Goal: Find specific page/section: Find specific page/section

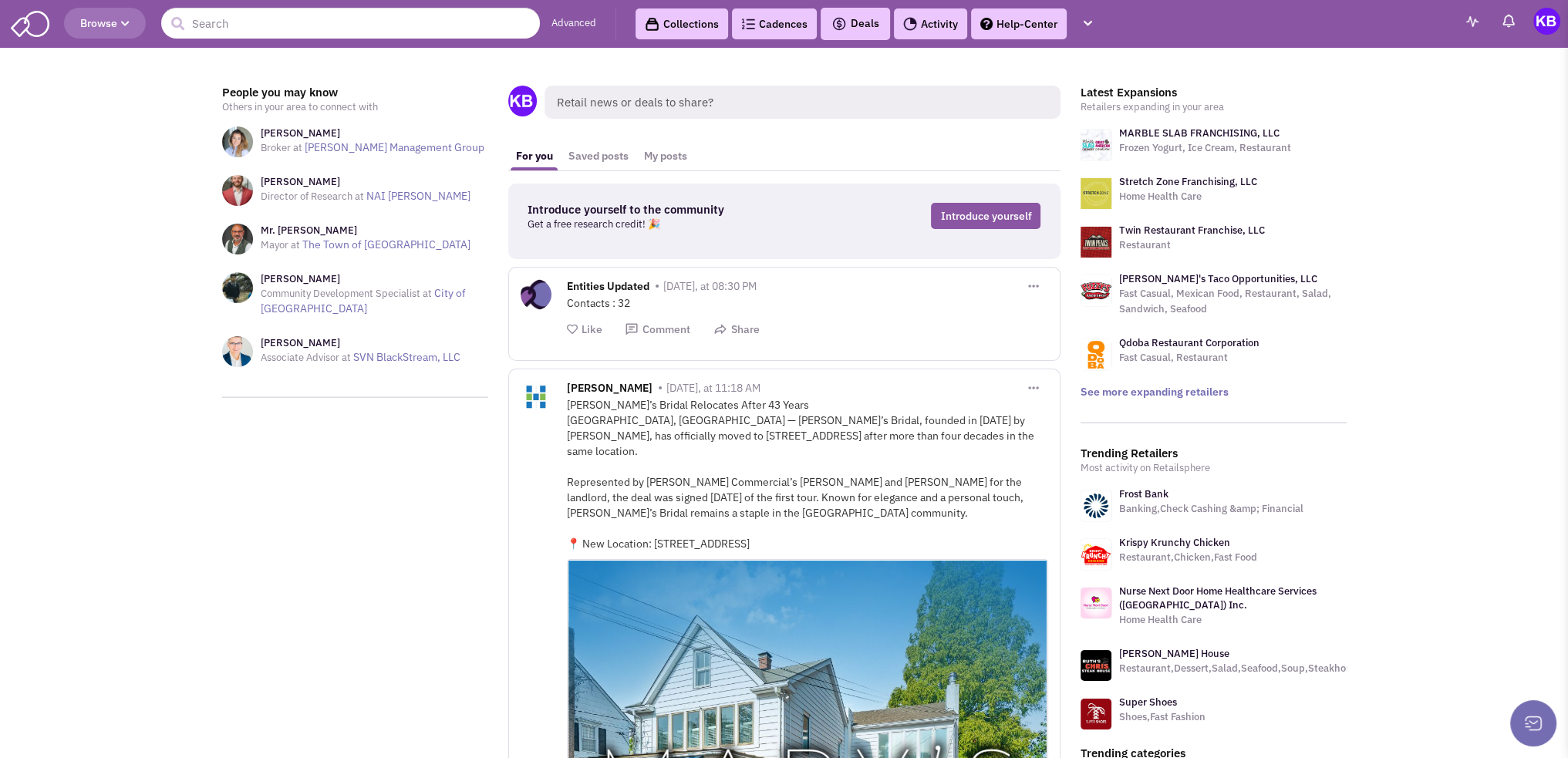
click at [766, 307] on div "Contacts : 32" at bounding box center [807, 303] width 481 height 15
click at [345, 19] on input "text" at bounding box center [350, 23] width 378 height 31
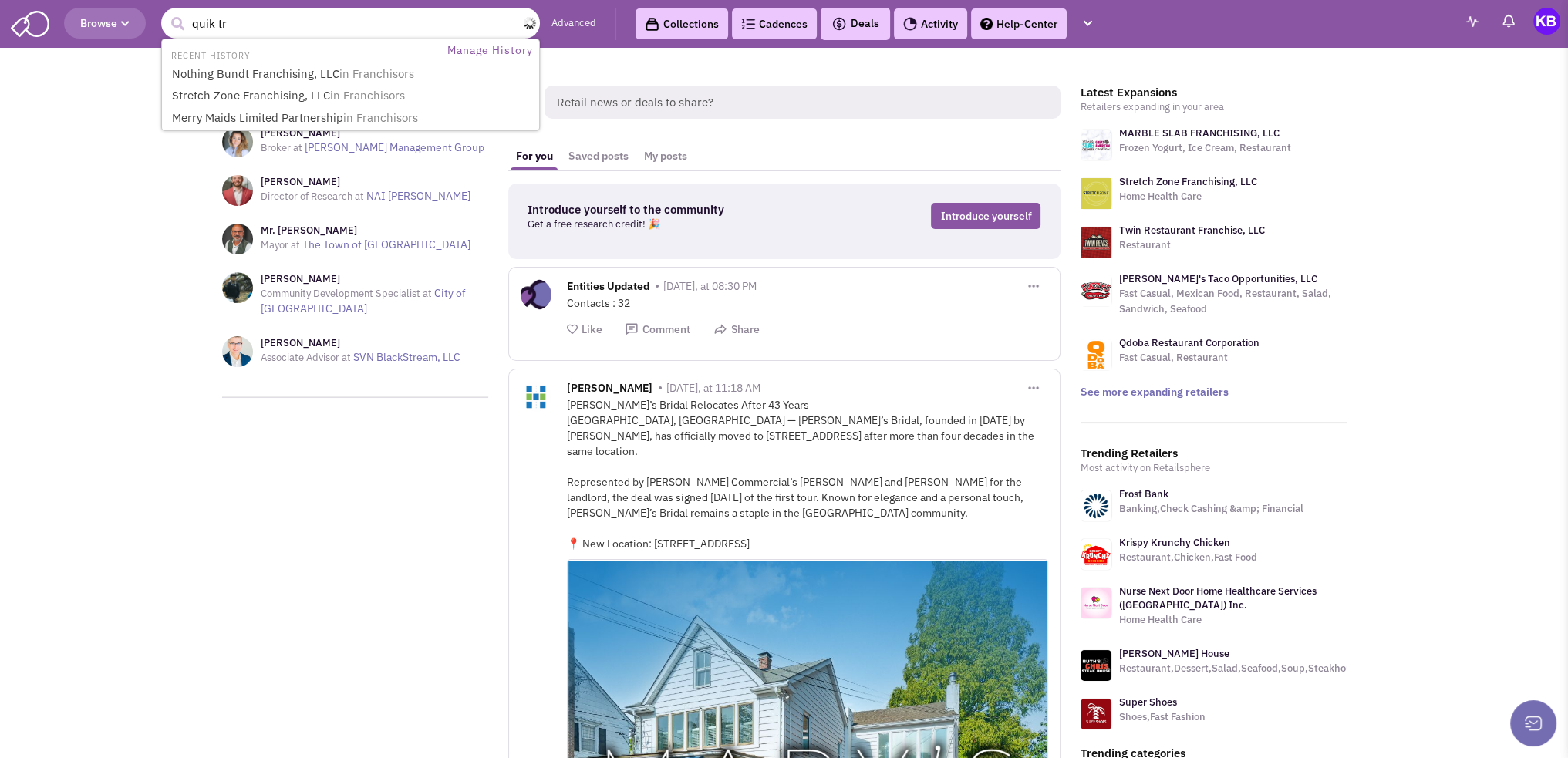
type input "quik tri"
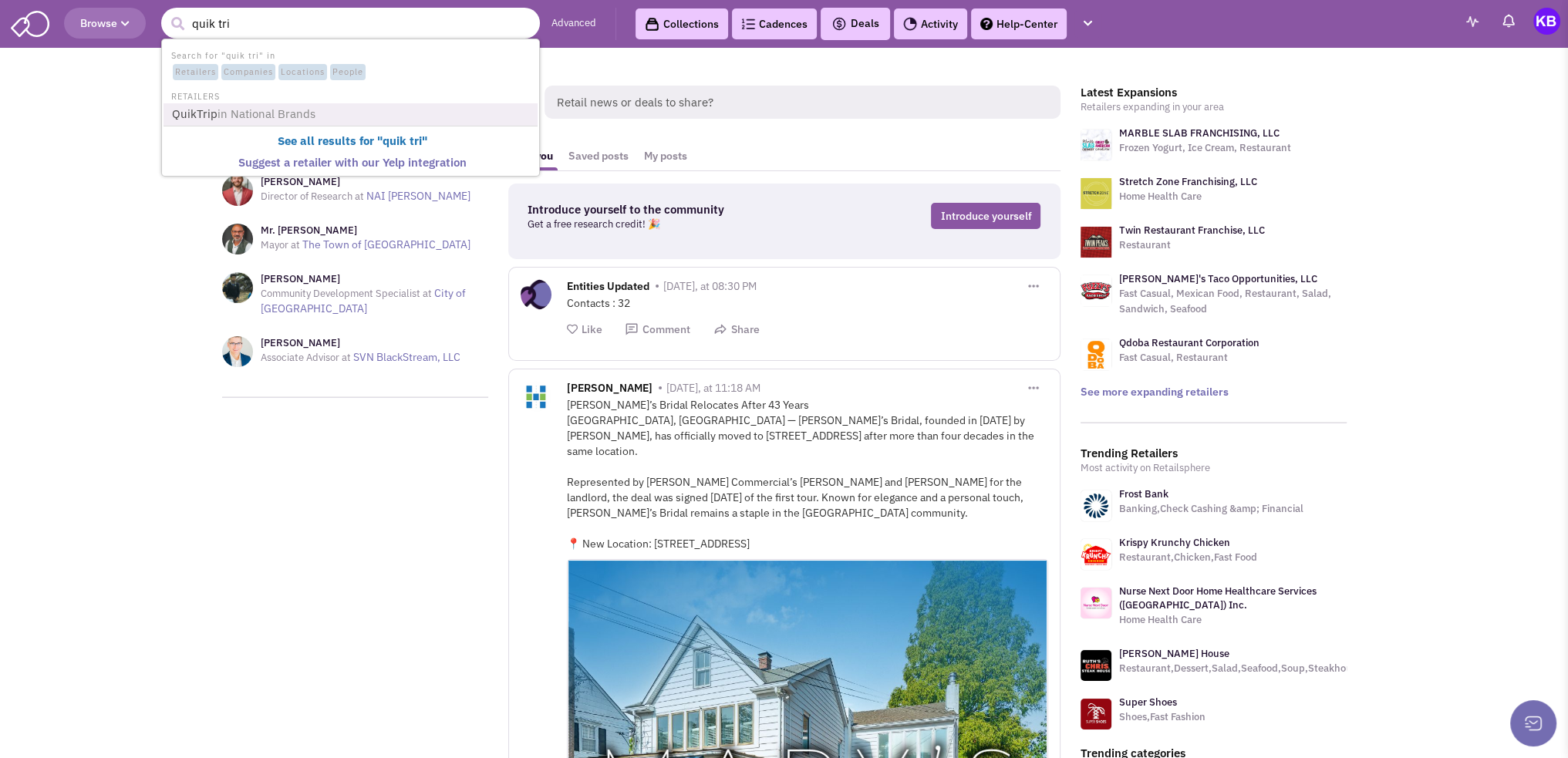
click at [281, 110] on span "in National Brands" at bounding box center [266, 114] width 98 height 15
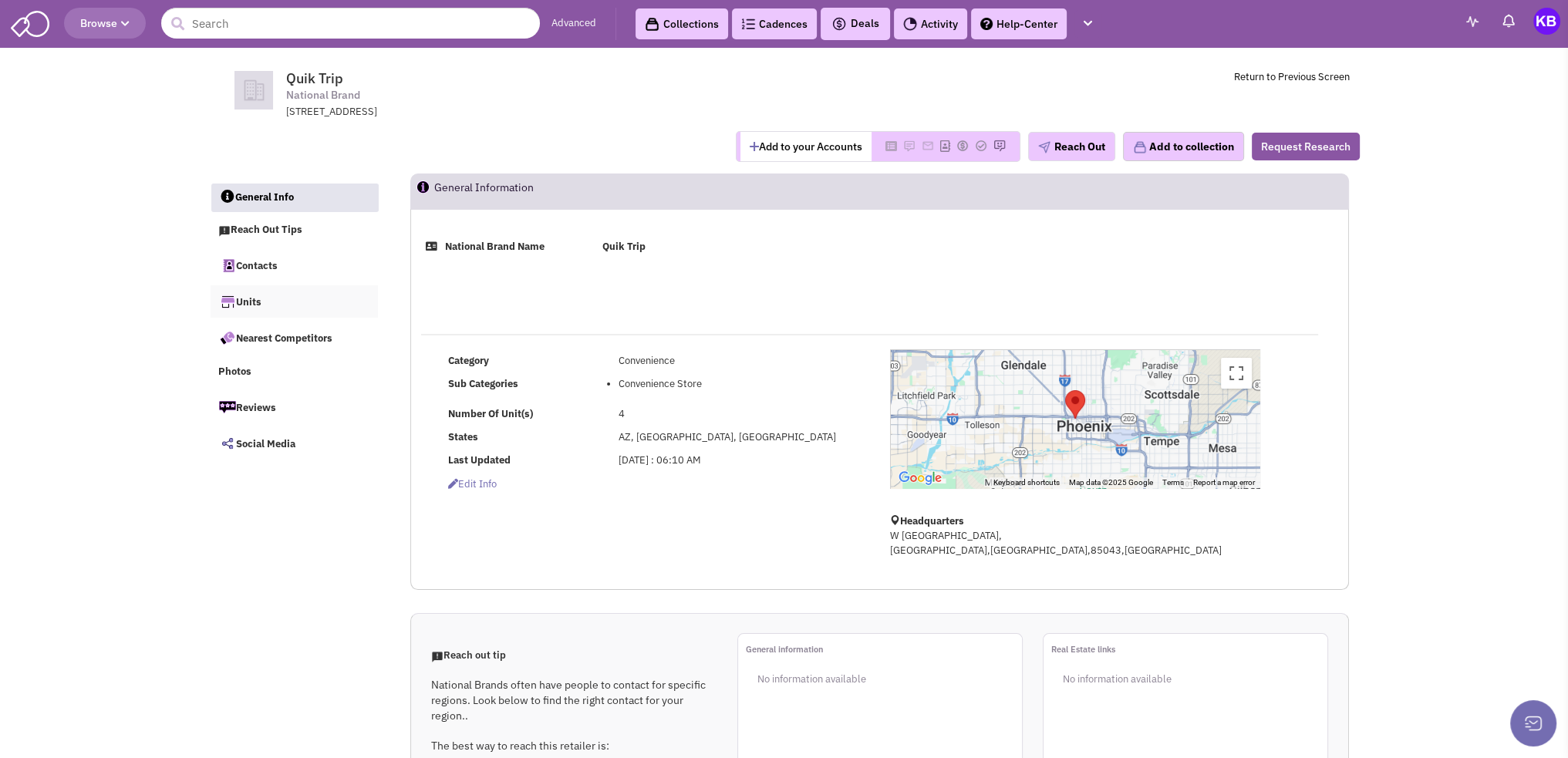
click at [277, 303] on link "Units" at bounding box center [295, 302] width 168 height 32
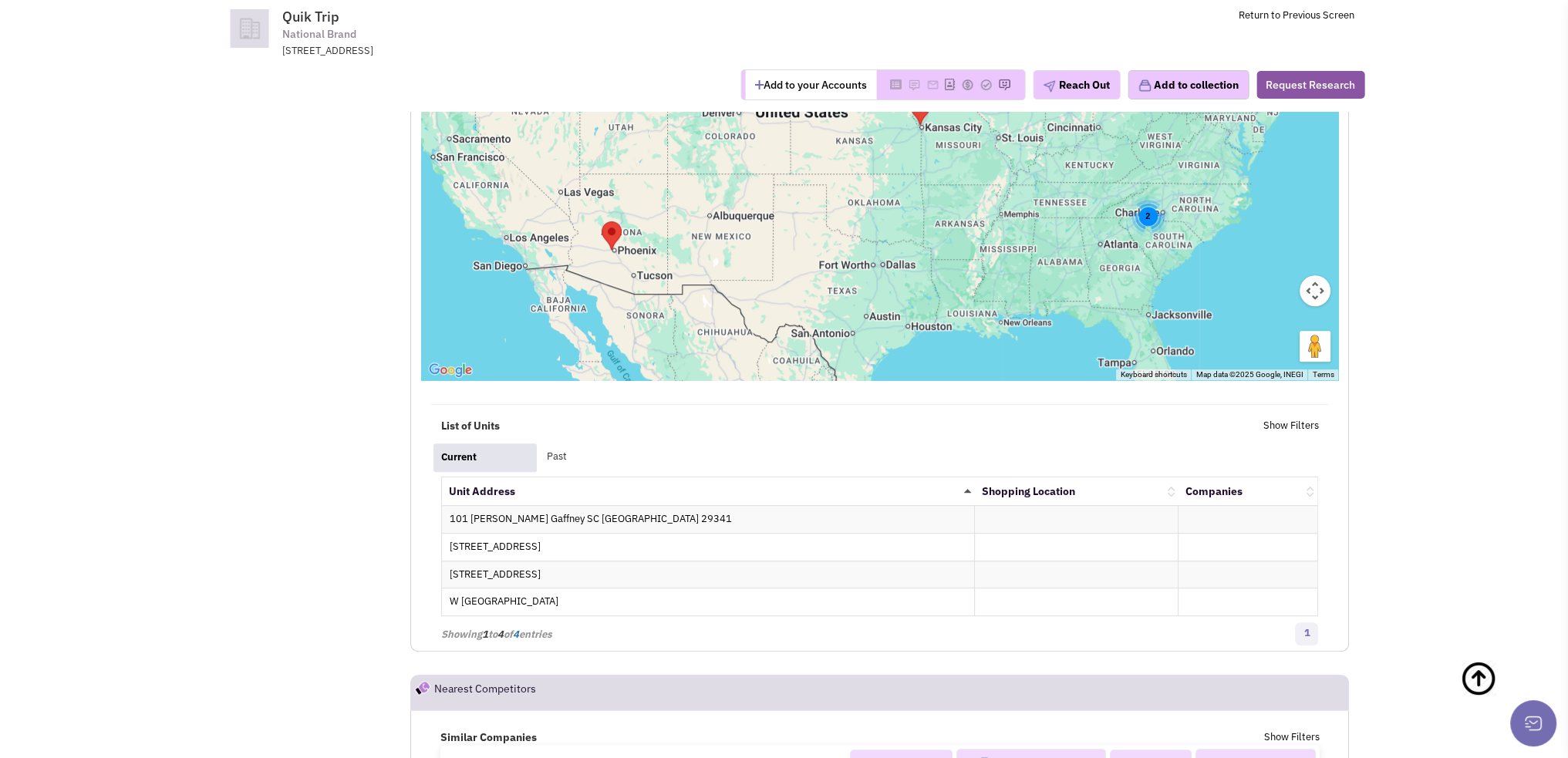
scroll to position [1028, 0]
